Goal: Complete application form

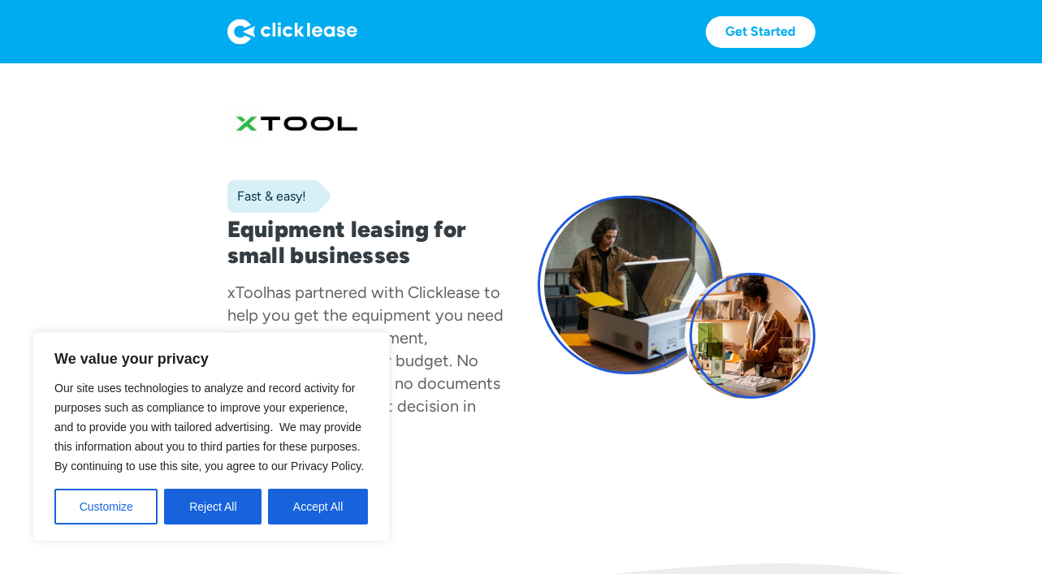
click at [295, 482] on div "Our site uses technologies to analyze and record activity for purposes such as …" at bounding box center [210, 451] width 313 height 146
click at [313, 513] on button "Accept All" at bounding box center [318, 507] width 100 height 36
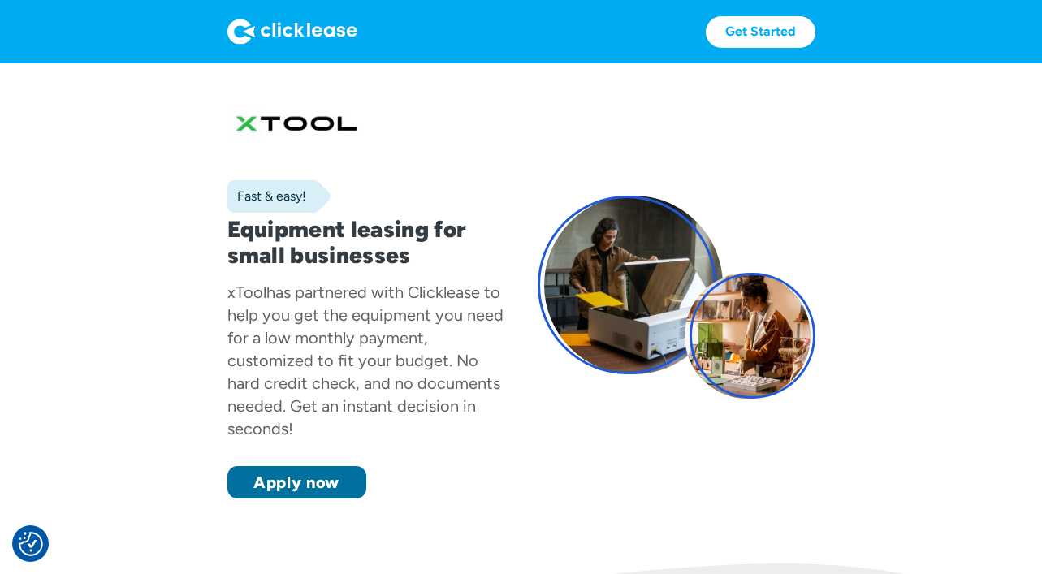
click at [305, 487] on link "Apply now" at bounding box center [296, 482] width 139 height 32
click at [311, 481] on link "Apply now" at bounding box center [296, 482] width 139 height 32
